Goal: Task Accomplishment & Management: Manage account settings

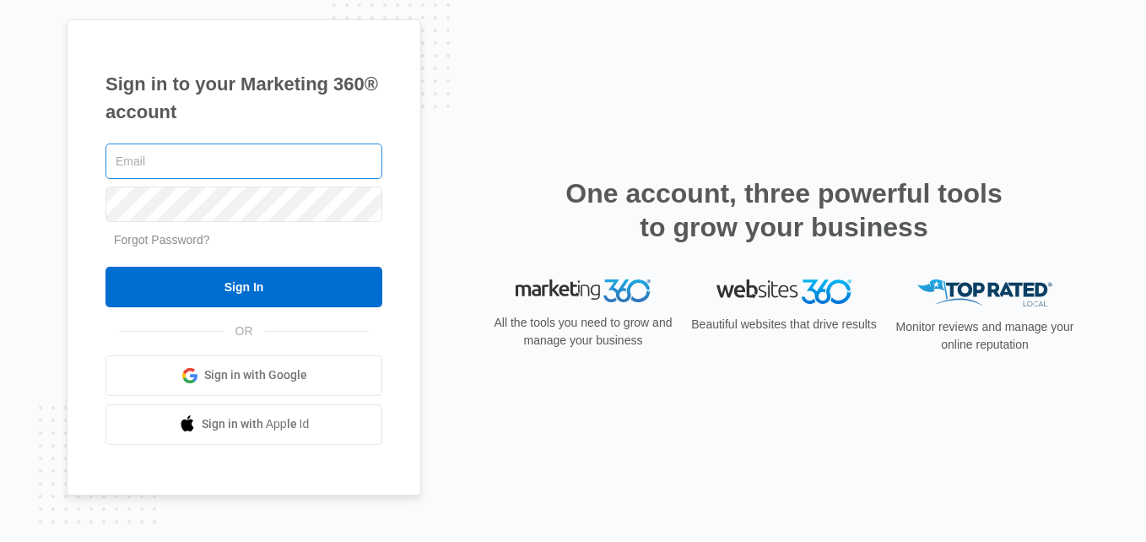
click at [135, 152] on input "text" at bounding box center [243, 160] width 277 height 35
type input "[EMAIL_ADDRESS][DOMAIN_NAME]"
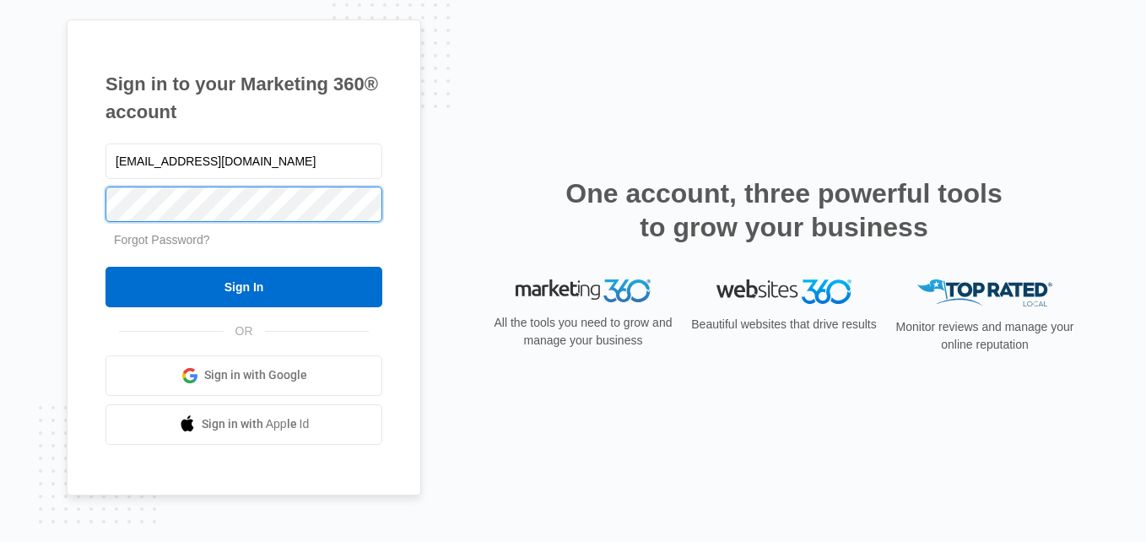
click at [105, 267] on input "Sign In" at bounding box center [243, 287] width 277 height 40
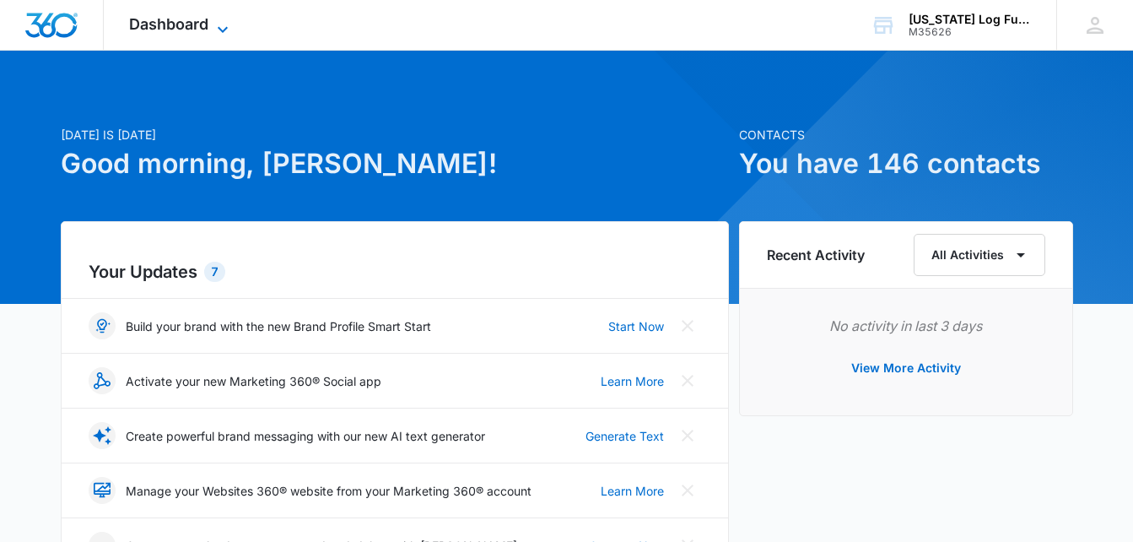
click at [224, 19] on icon at bounding box center [223, 29] width 20 height 20
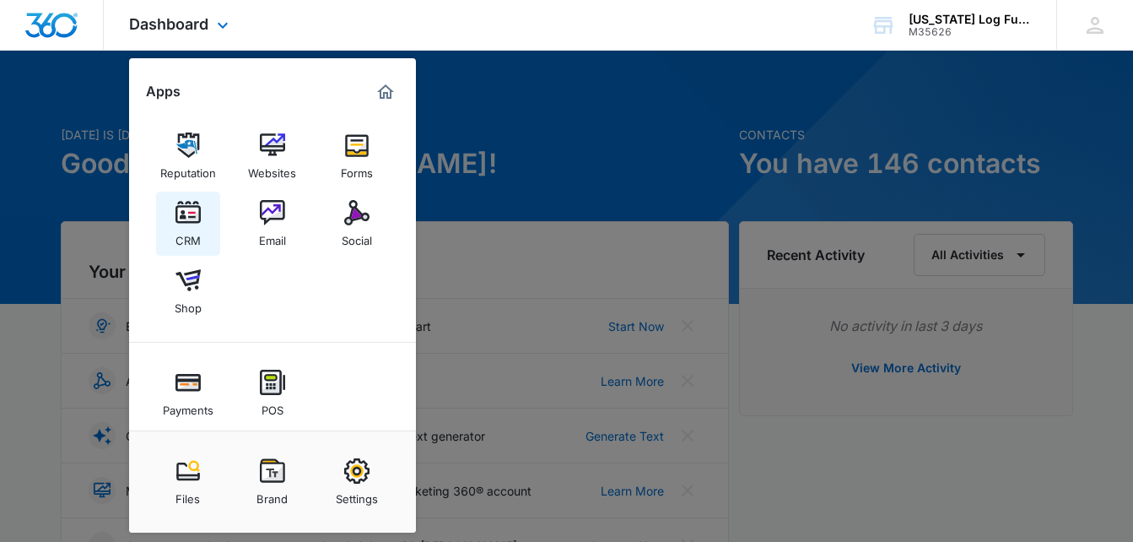
click at [188, 225] on div "CRM" at bounding box center [187, 236] width 25 height 22
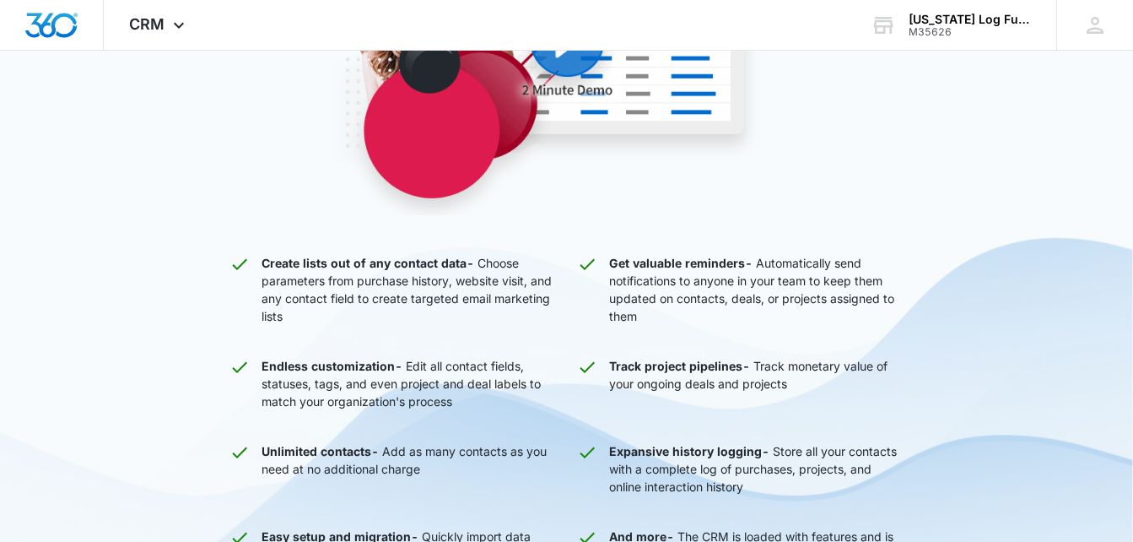
scroll to position [106, 0]
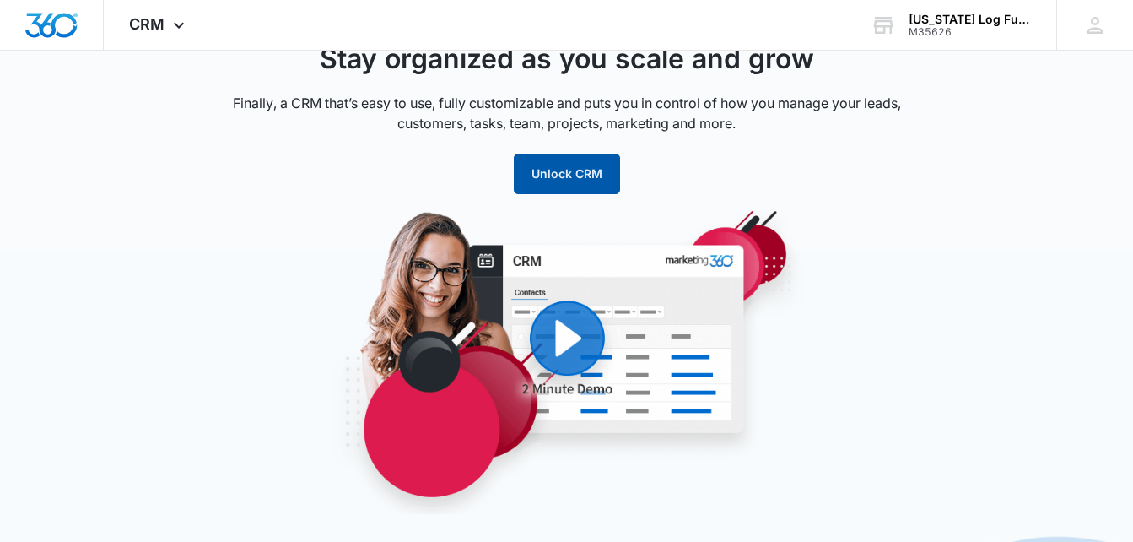
click at [568, 184] on button "Unlock CRM" at bounding box center [567, 174] width 106 height 40
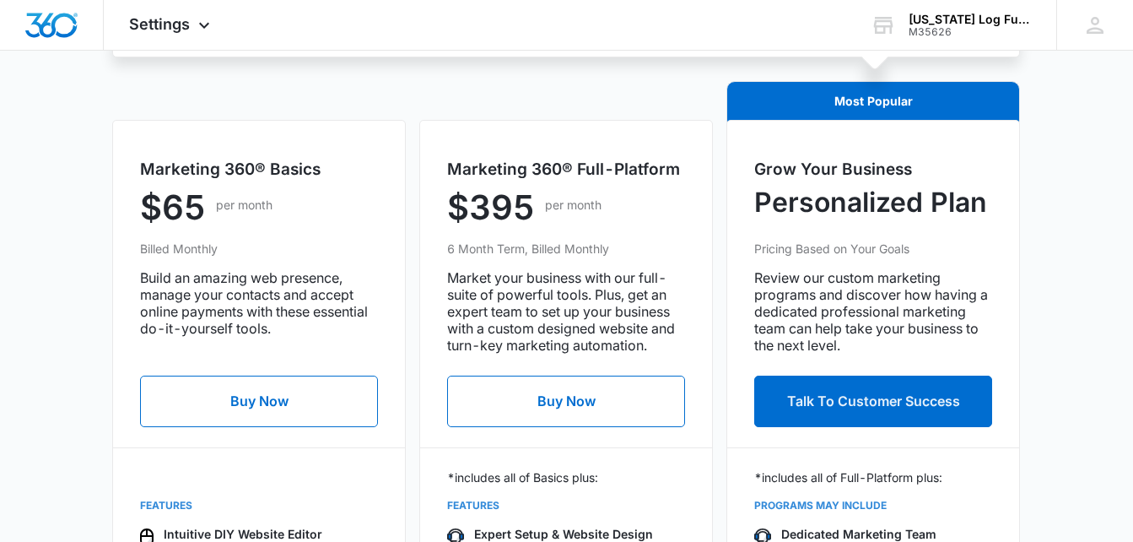
scroll to position [591, 0]
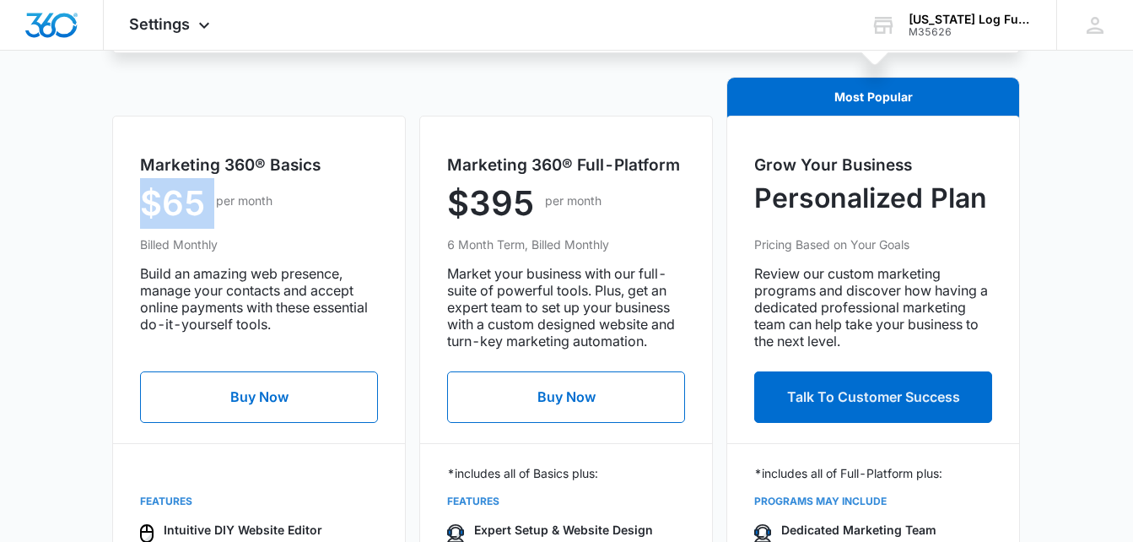
drag, startPoint x: 213, startPoint y: 213, endPoint x: 106, endPoint y: 209, distance: 107.2
click at [106, 209] on div "Marketing 360® Basics $65 per month Billed Monthly Build an amazing web presenc…" at bounding box center [412, 529] width 614 height 904
drag, startPoint x: 106, startPoint y: 209, endPoint x: 284, endPoint y: 215, distance: 178.1
click at [284, 215] on div "$65 per month" at bounding box center [259, 206] width 238 height 57
drag, startPoint x: 219, startPoint y: 207, endPoint x: 143, endPoint y: 200, distance: 76.2
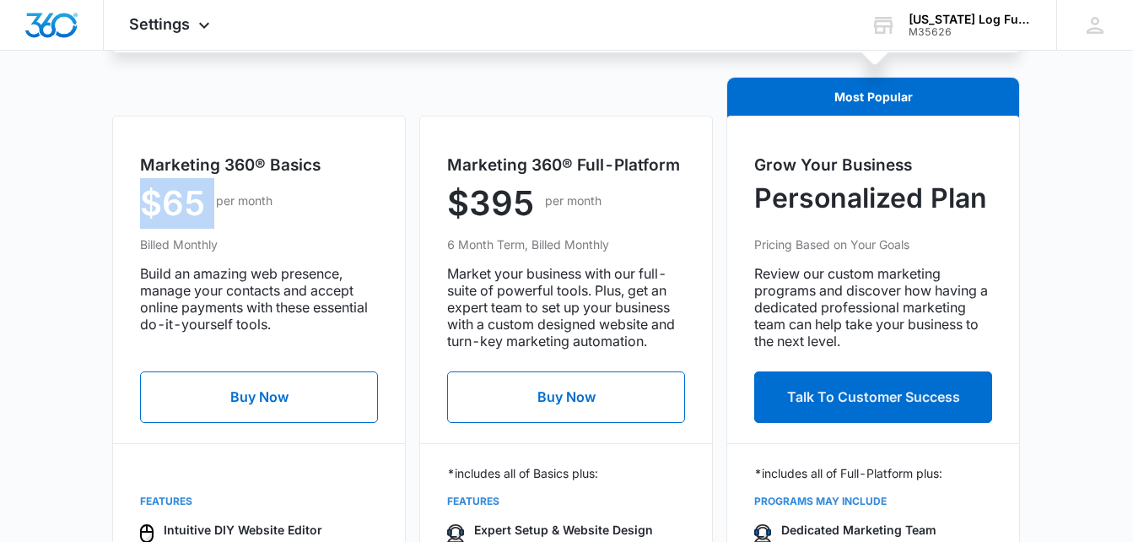
click at [143, 200] on div "$65 per month" at bounding box center [259, 206] width 238 height 57
drag, startPoint x: 143, startPoint y: 200, endPoint x: 237, endPoint y: 208, distance: 94.0
click at [237, 208] on p "per month" at bounding box center [244, 201] width 57 height 18
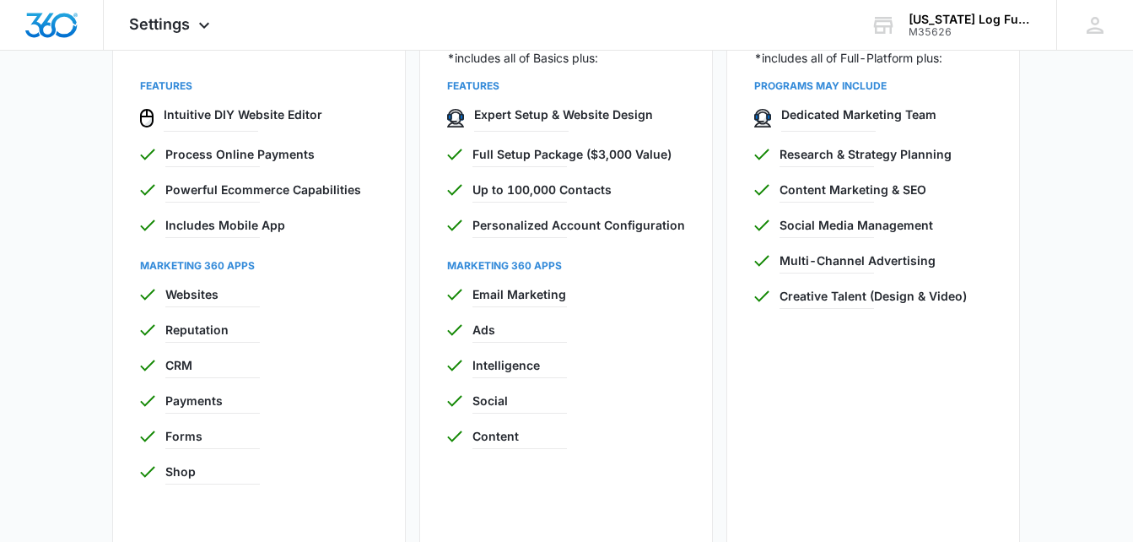
scroll to position [1012, 0]
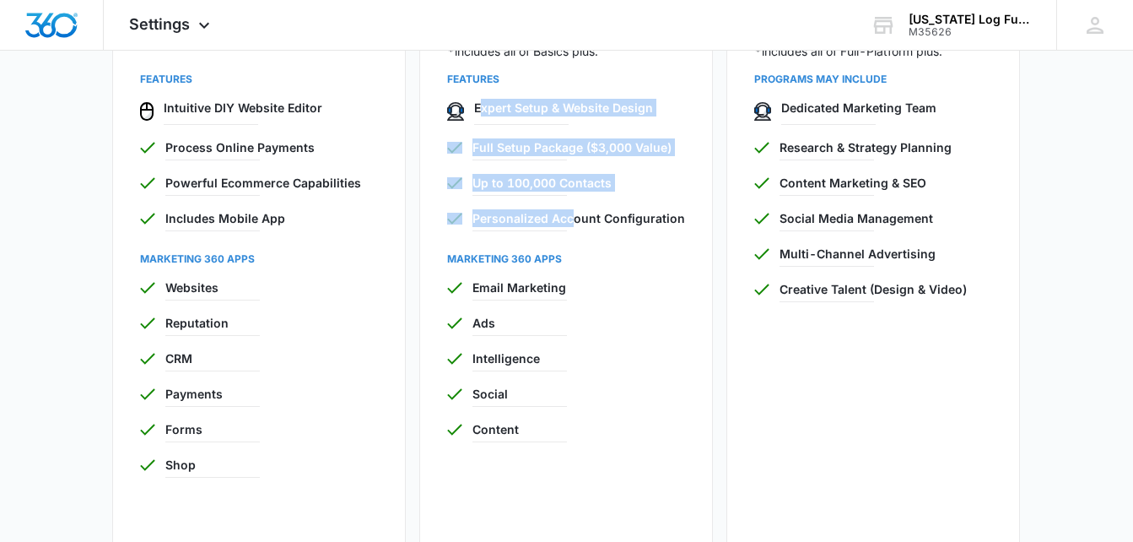
drag, startPoint x: 479, startPoint y: 103, endPoint x: 574, endPoint y: 220, distance: 150.6
click at [574, 220] on div "FEATURES Expert Setup & Website Design Full Setup Package ($3,000 Value) Up to …" at bounding box center [566, 264] width 238 height 384
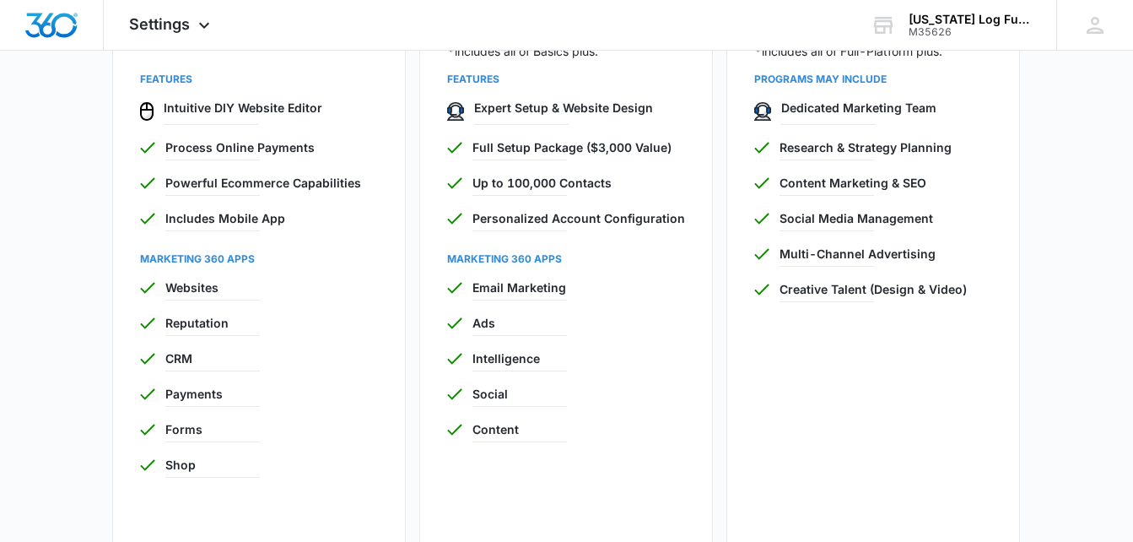
drag, startPoint x: 574, startPoint y: 220, endPoint x: 588, endPoint y: 292, distance: 73.1
click at [588, 292] on p "Email Marketing" at bounding box center [578, 287] width 213 height 18
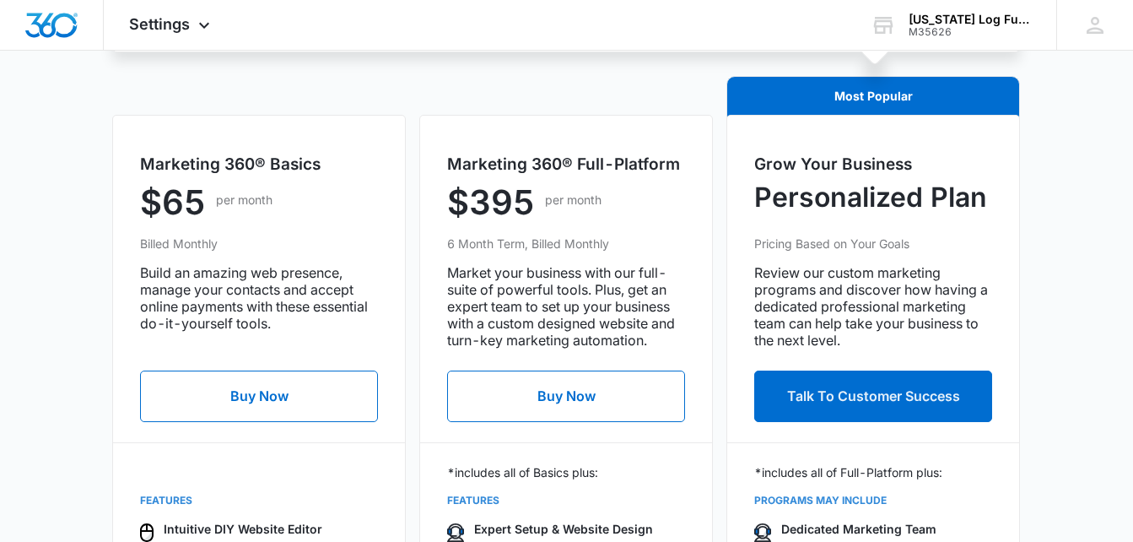
scroll to position [591, 0]
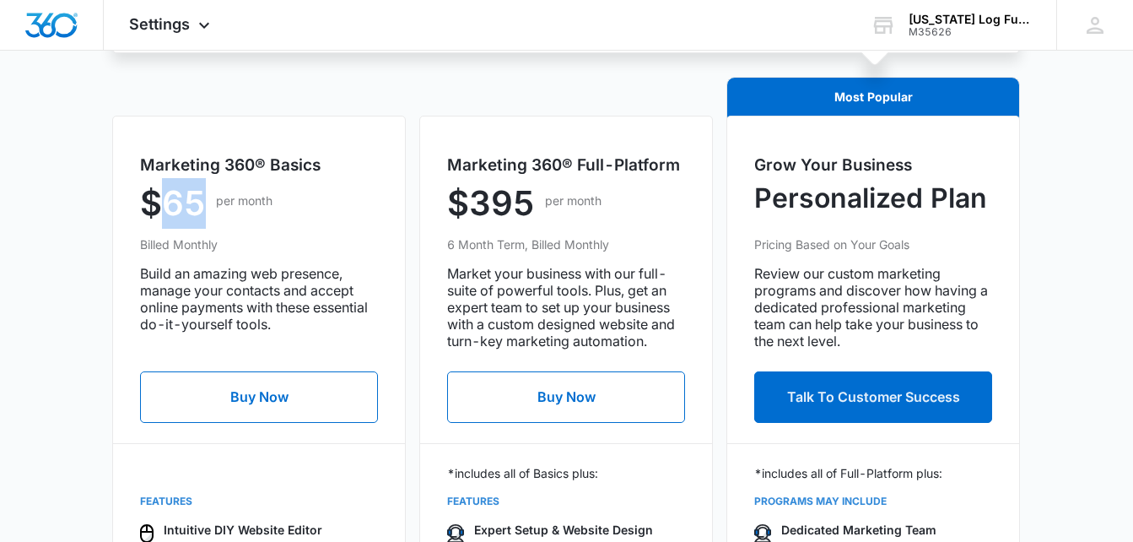
drag, startPoint x: 197, startPoint y: 204, endPoint x: 155, endPoint y: 200, distance: 42.4
click at [155, 200] on p "$65" at bounding box center [173, 203] width 66 height 51
click at [186, 191] on p "$65" at bounding box center [173, 203] width 66 height 51
drag, startPoint x: 210, startPoint y: 210, endPoint x: 163, endPoint y: 199, distance: 48.5
click at [163, 199] on div "$65 per month" at bounding box center [259, 206] width 238 height 57
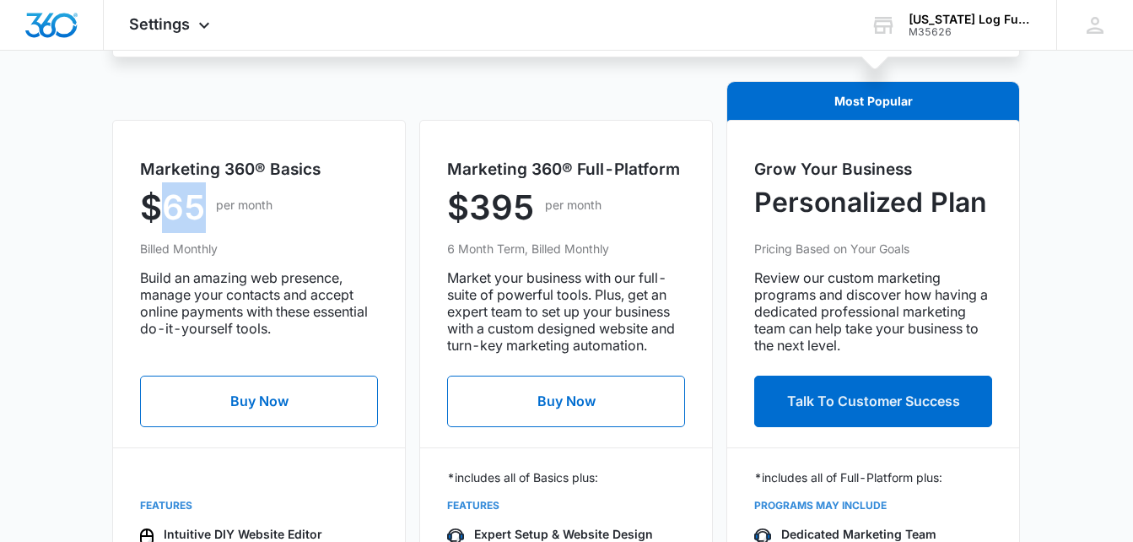
scroll to position [575, 0]
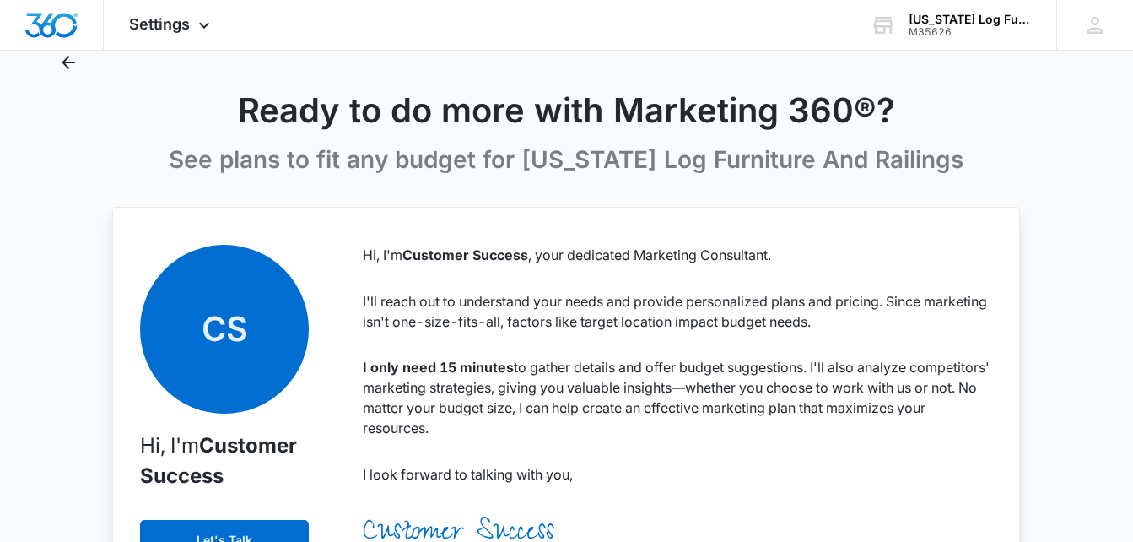
scroll to position [0, 0]
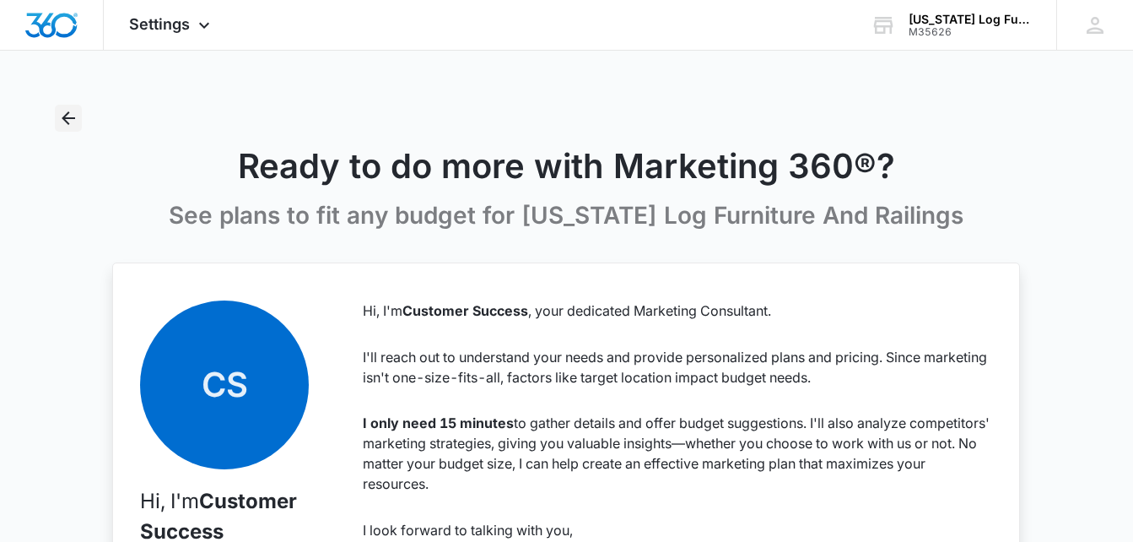
click at [71, 120] on icon "Back" at bounding box center [68, 118] width 20 height 20
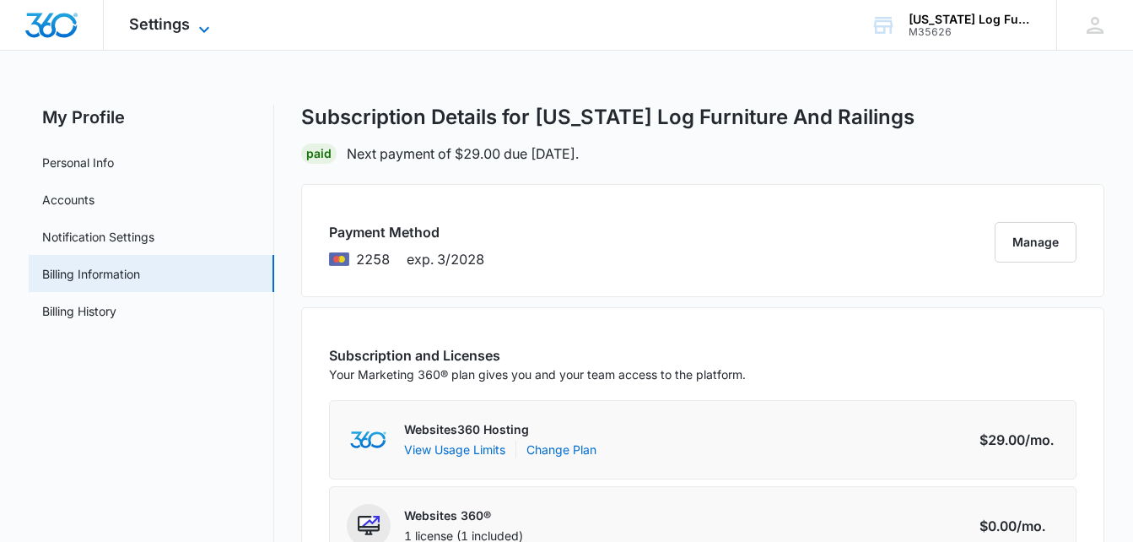
click at [200, 34] on icon at bounding box center [204, 29] width 20 height 20
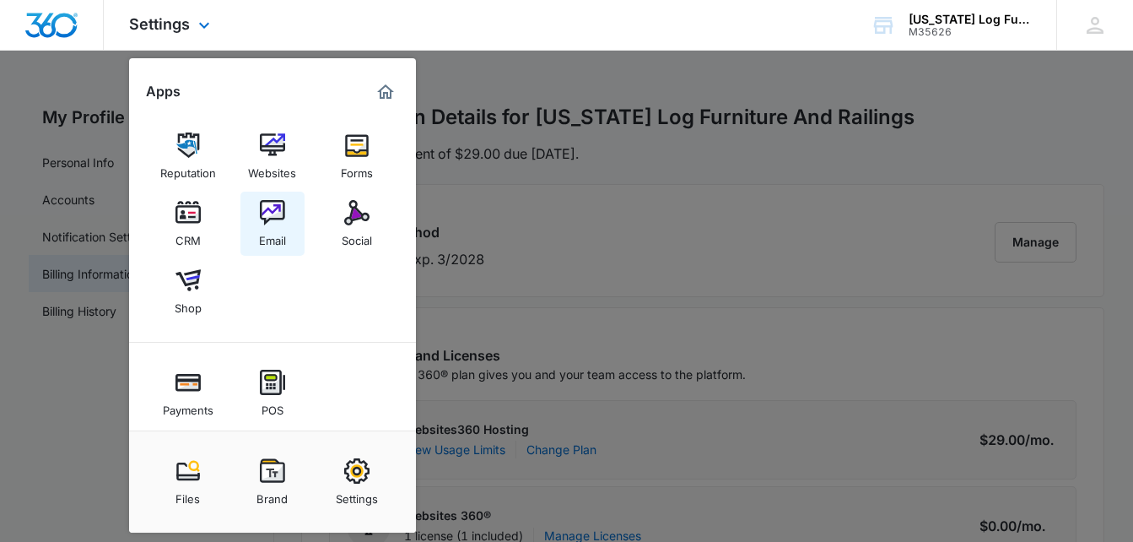
click at [262, 227] on div "Email" at bounding box center [272, 236] width 27 height 22
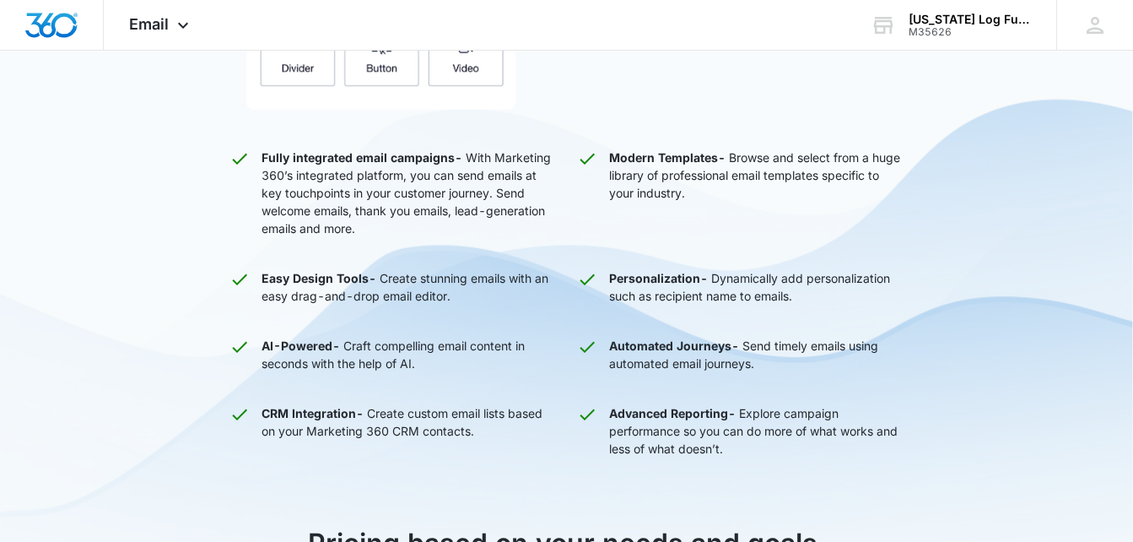
scroll to position [37, 0]
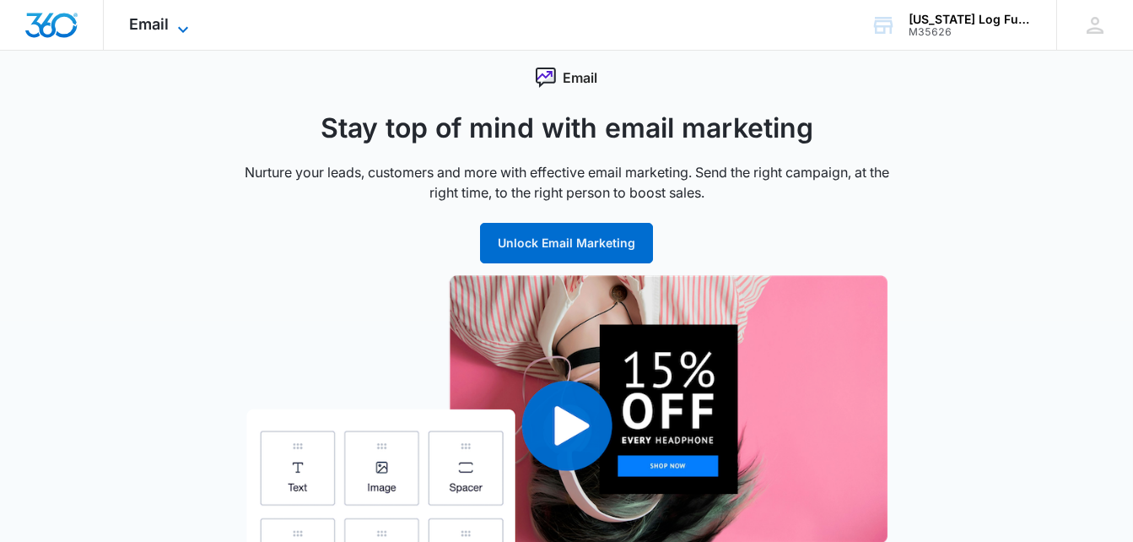
click at [187, 24] on icon at bounding box center [183, 29] width 20 height 20
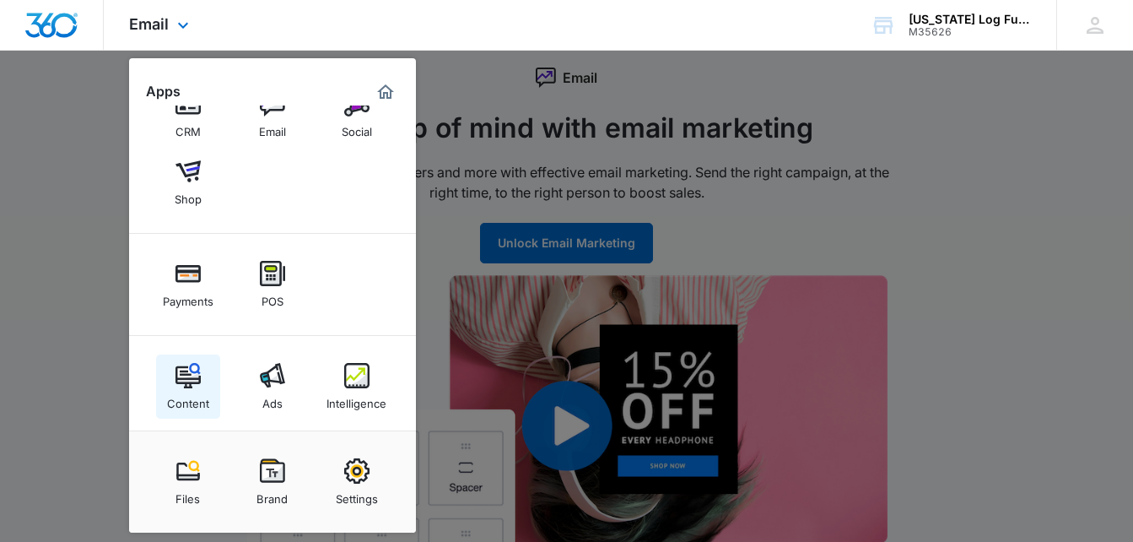
scroll to position [116, 0]
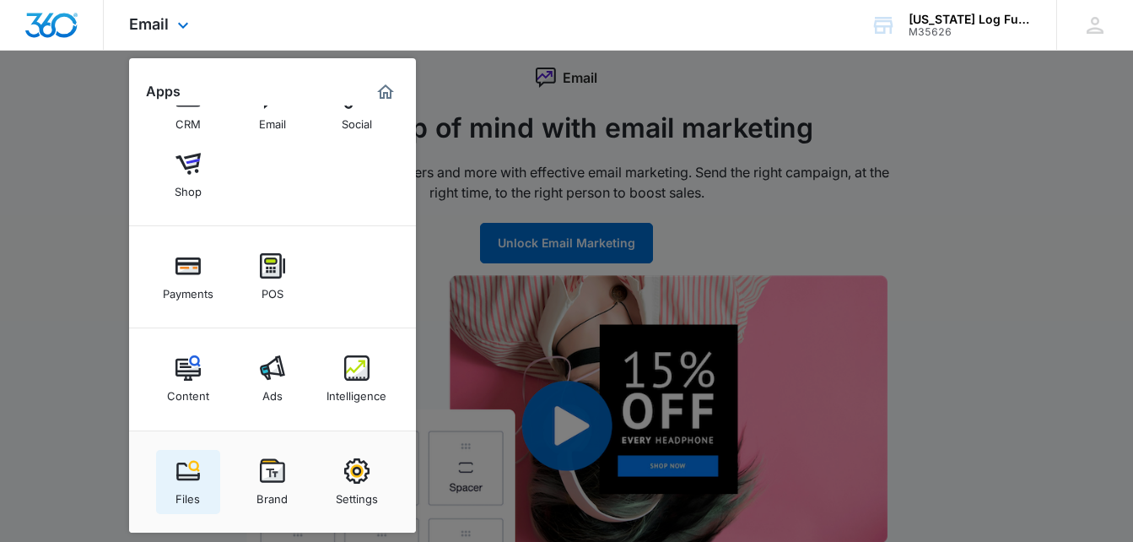
click at [174, 468] on link "Files" at bounding box center [188, 482] width 64 height 64
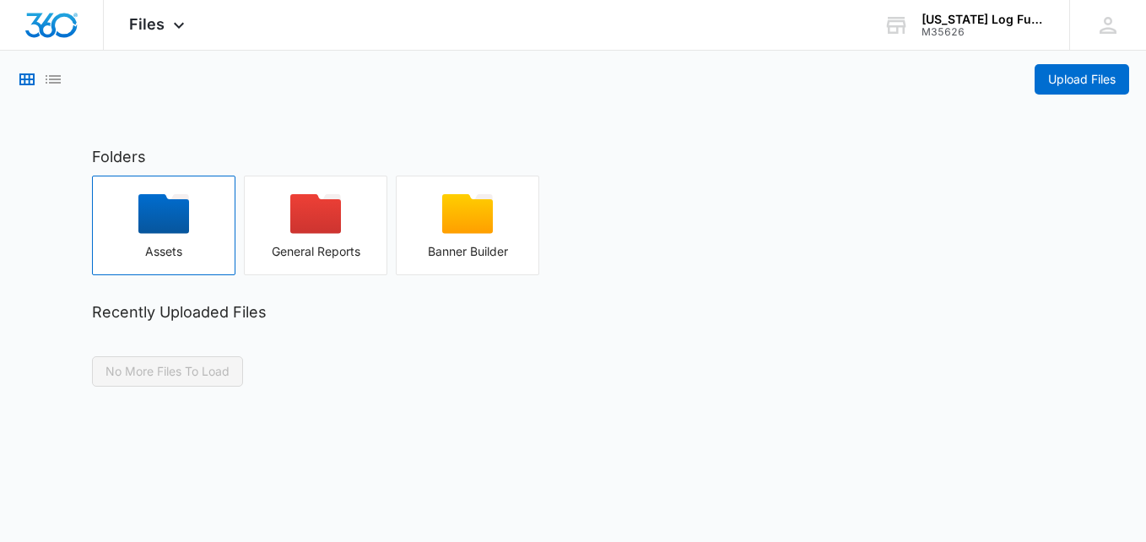
click at [181, 233] on icon "button" at bounding box center [163, 214] width 51 height 40
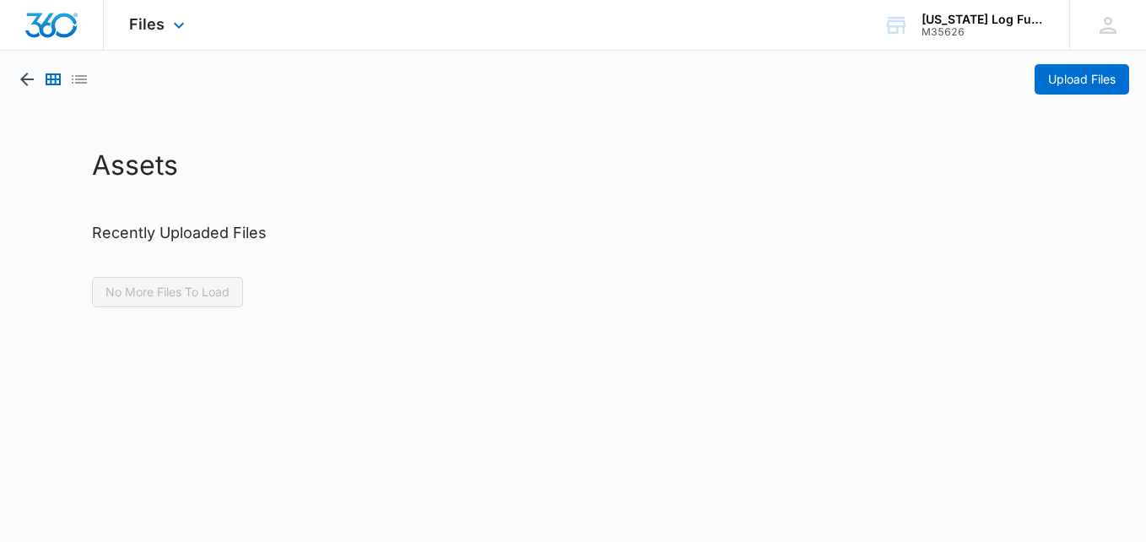
click at [194, 38] on div "Files Apps Reputation Websites Forms CRM Email Social Shop Payments POS Content…" at bounding box center [159, 25] width 111 height 50
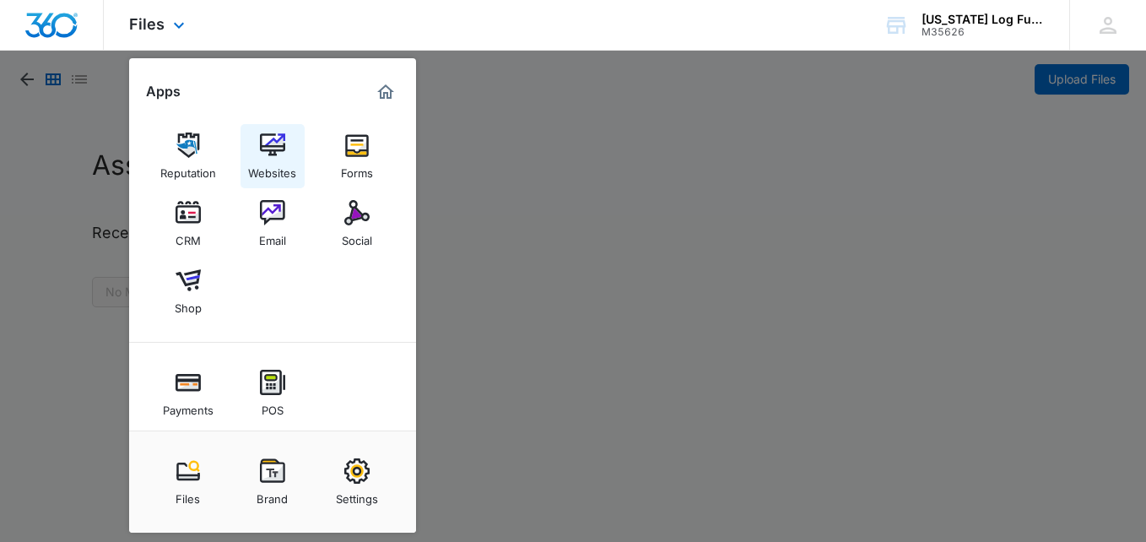
click at [262, 157] on img at bounding box center [272, 144] width 25 height 25
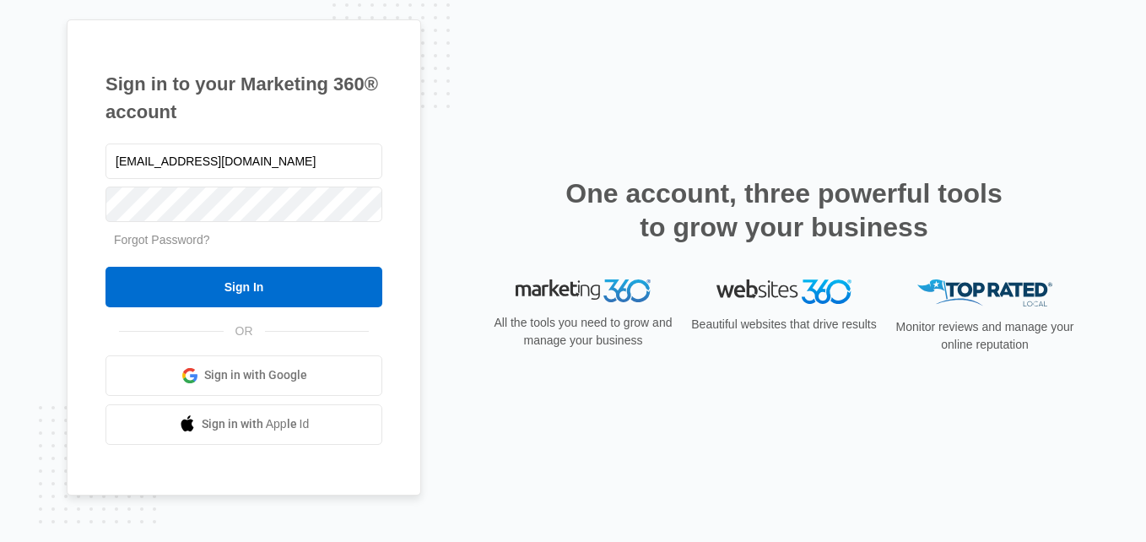
click at [105, 267] on input "Sign In" at bounding box center [243, 287] width 277 height 40
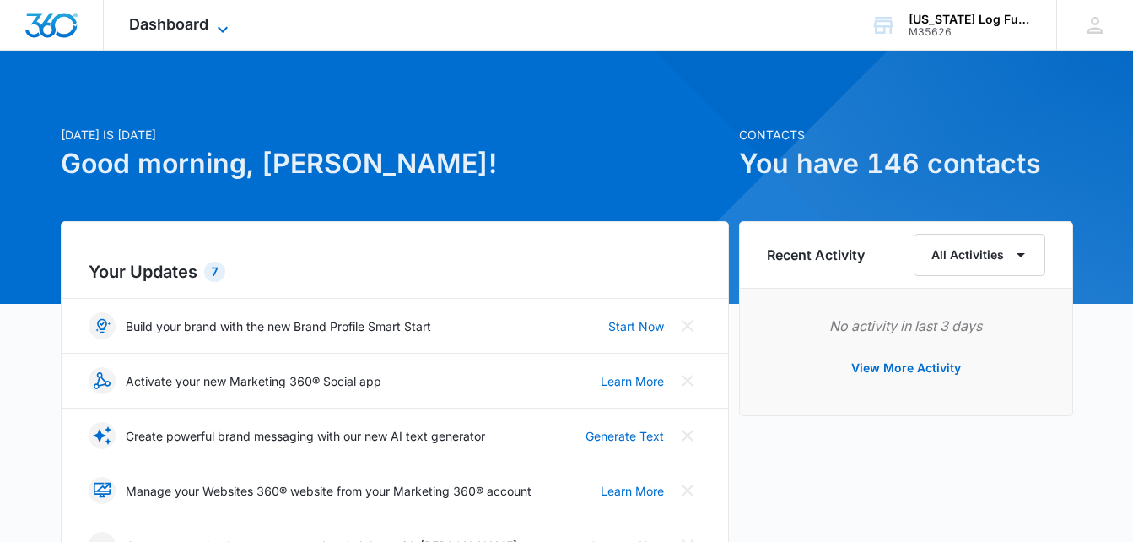
click at [193, 24] on span "Dashboard" at bounding box center [168, 24] width 79 height 18
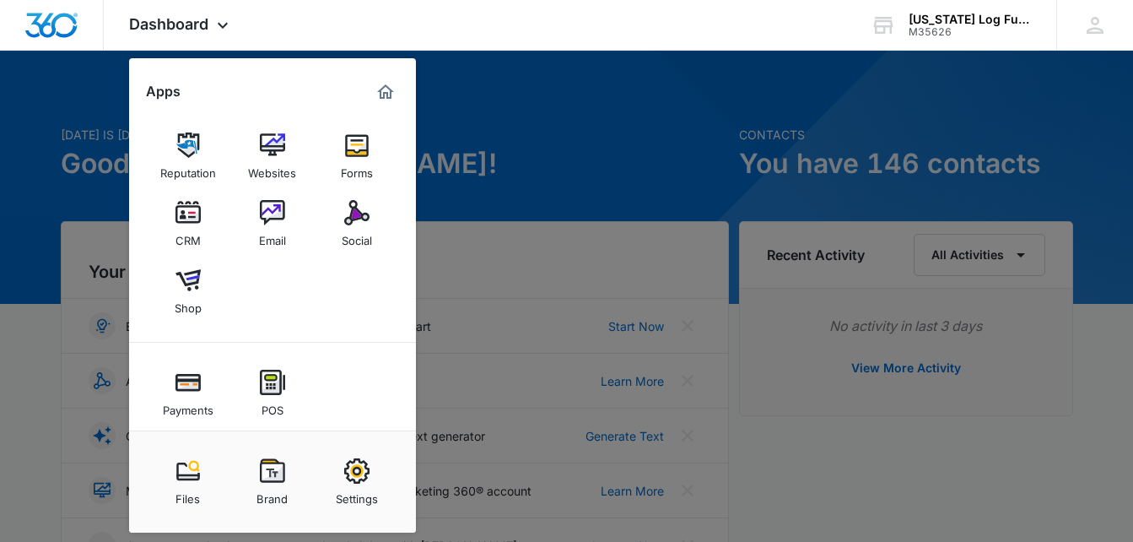
click at [669, 144] on div at bounding box center [566, 271] width 1133 height 542
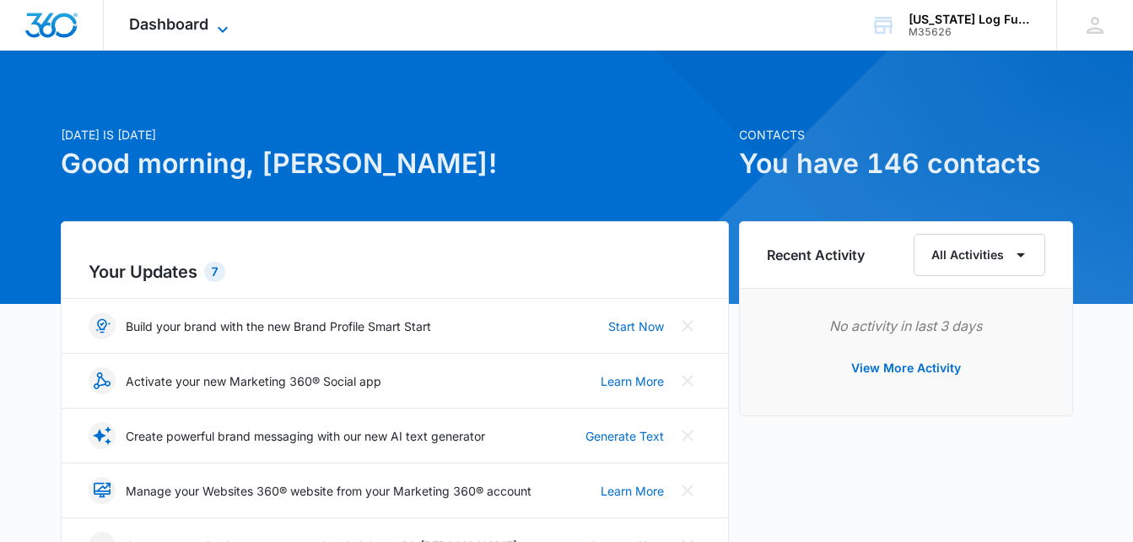
click at [185, 17] on span "Dashboard" at bounding box center [168, 24] width 79 height 18
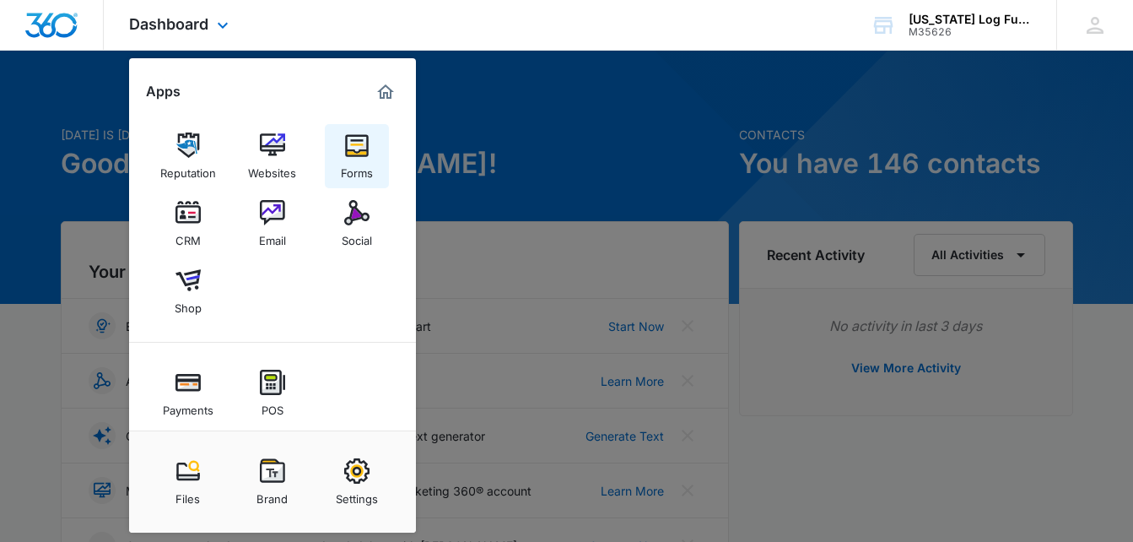
click at [369, 149] on img at bounding box center [356, 144] width 25 height 25
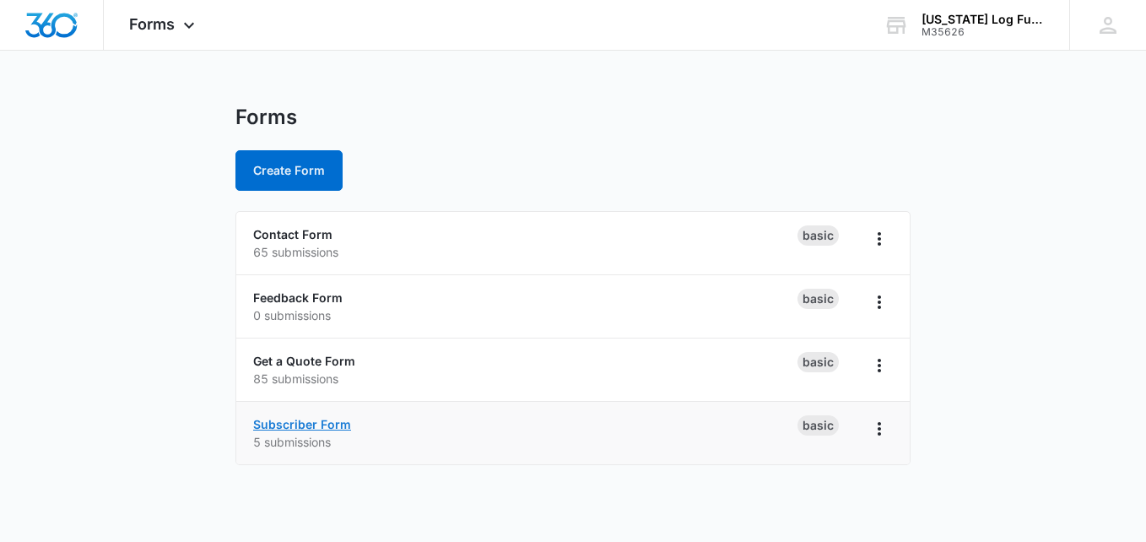
click at [338, 424] on link "Subscriber Form" at bounding box center [302, 424] width 98 height 14
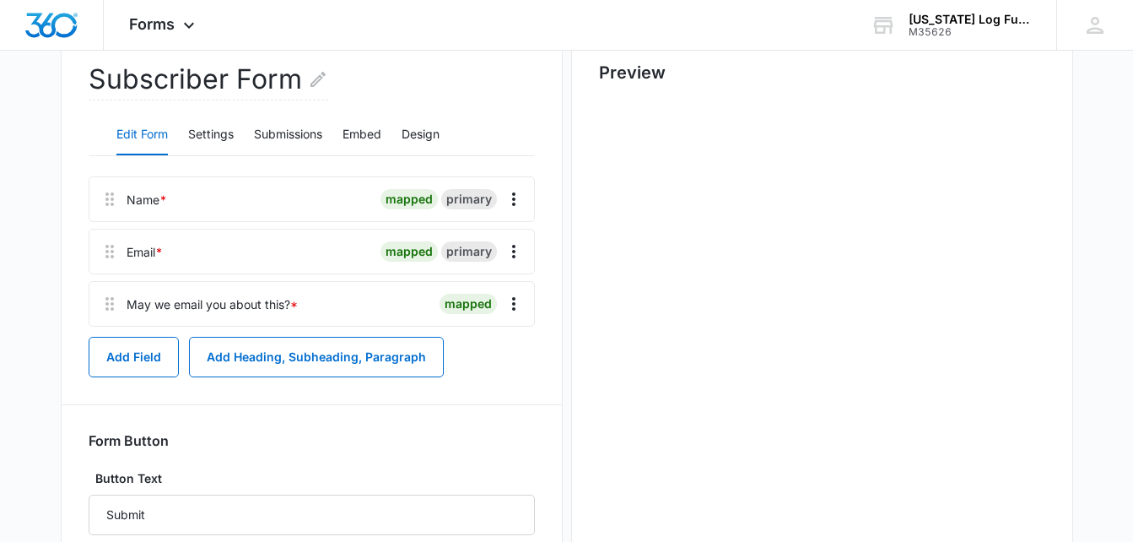
scroll to position [117, 0]
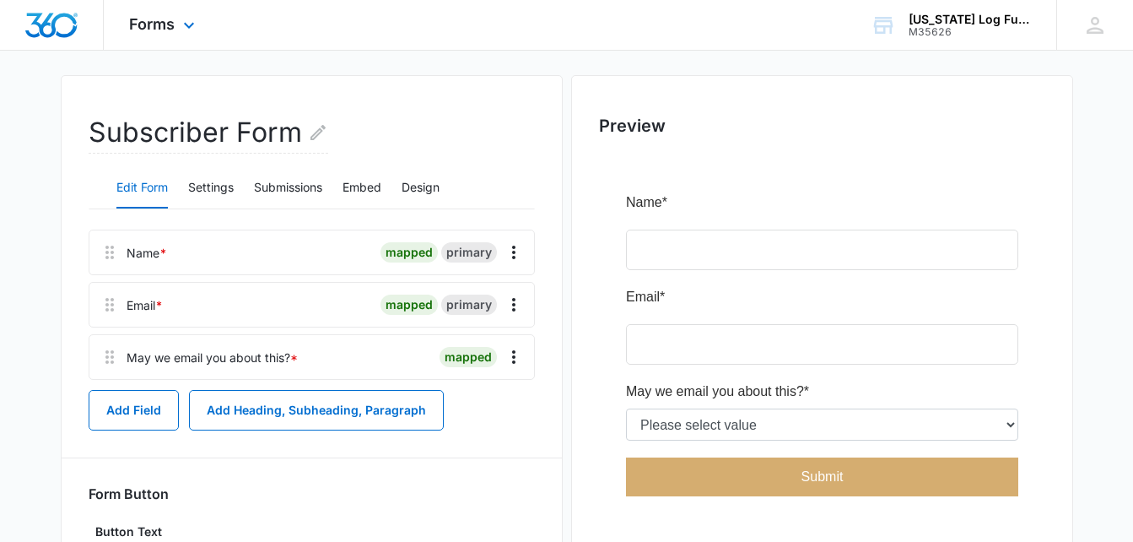
click at [60, 19] on img "Dashboard" at bounding box center [51, 25] width 54 height 25
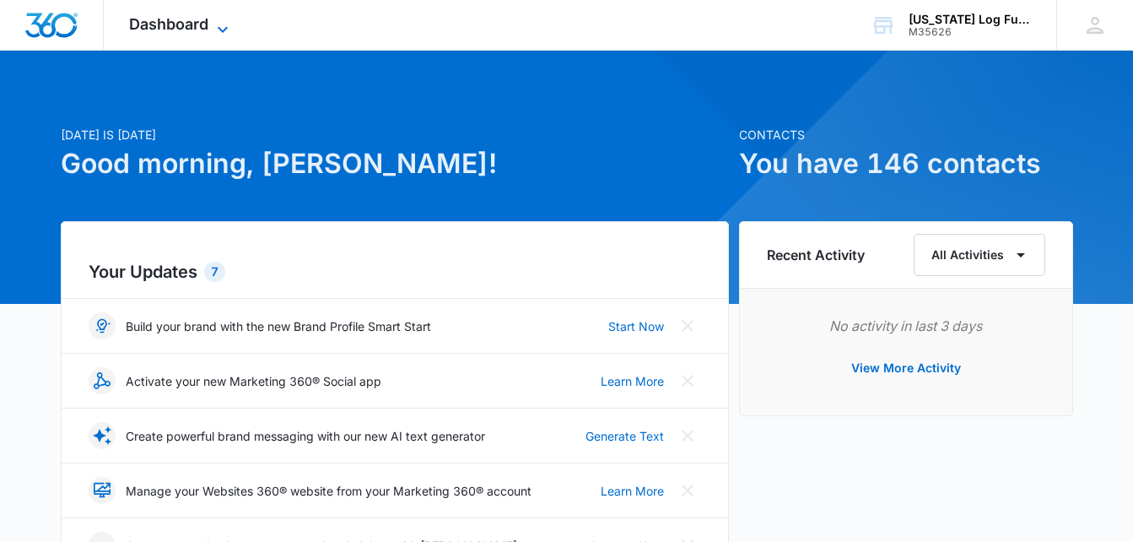
click at [161, 19] on span "Dashboard" at bounding box center [168, 24] width 79 height 18
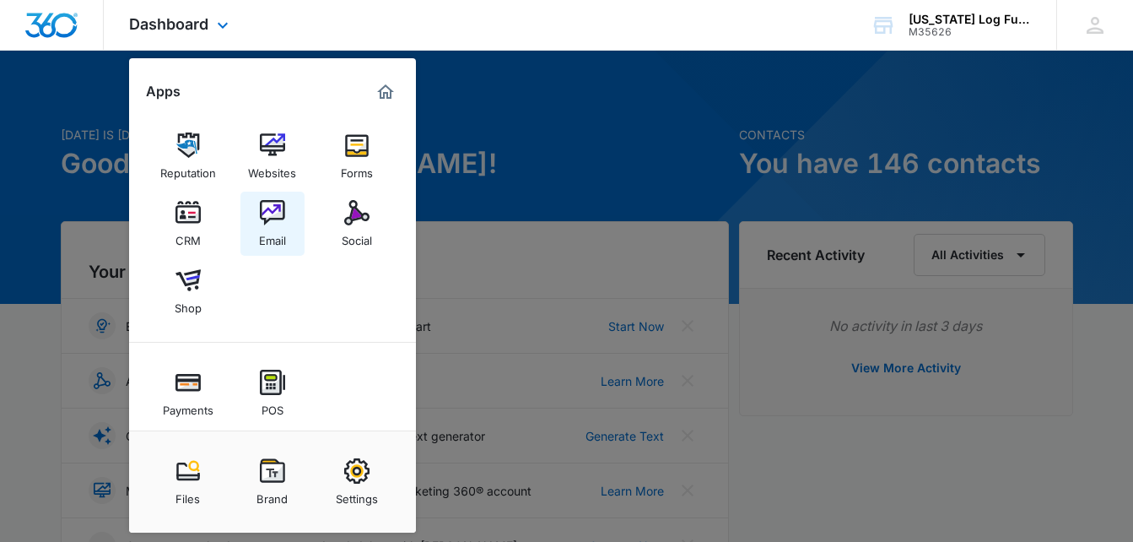
click at [268, 208] on img at bounding box center [272, 212] width 25 height 25
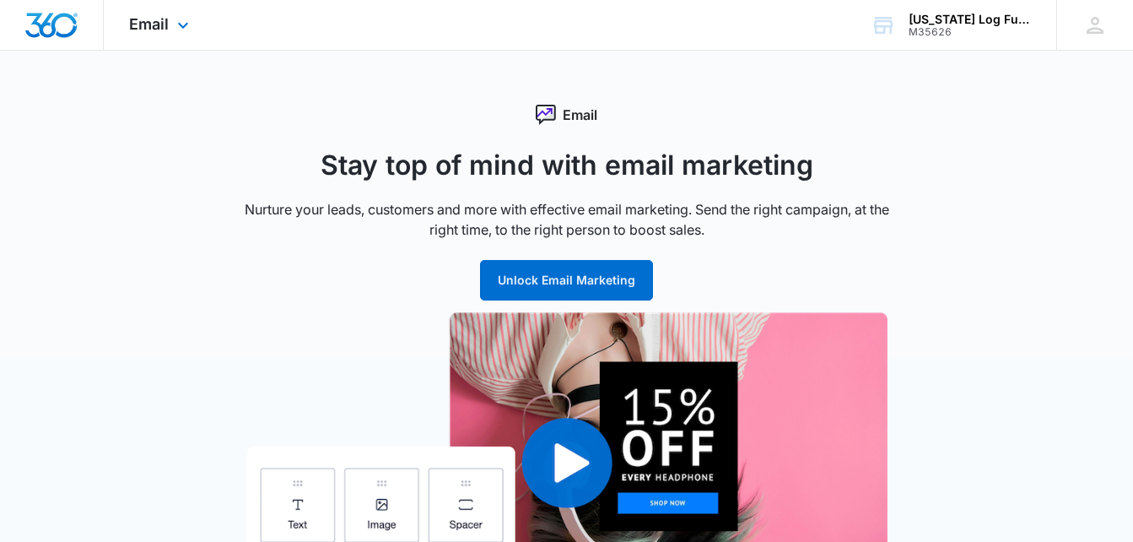
click at [140, 37] on div "Email Apps Reputation Websites Forms CRM Email Social Shop Payments POS Content…" at bounding box center [161, 25] width 115 height 50
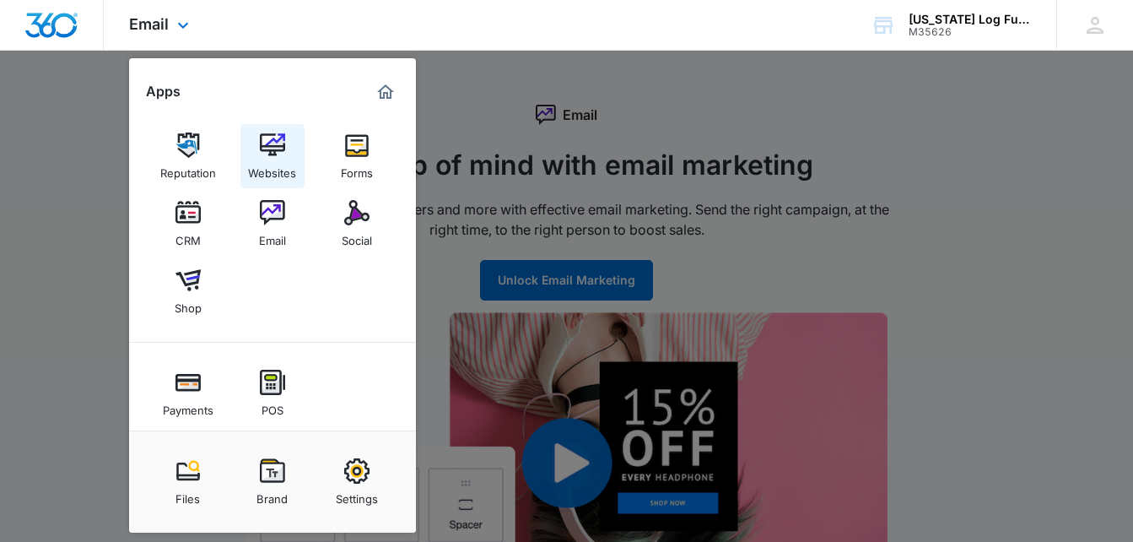
click at [266, 154] on img at bounding box center [272, 144] width 25 height 25
